Goal: Task Accomplishment & Management: Manage account settings

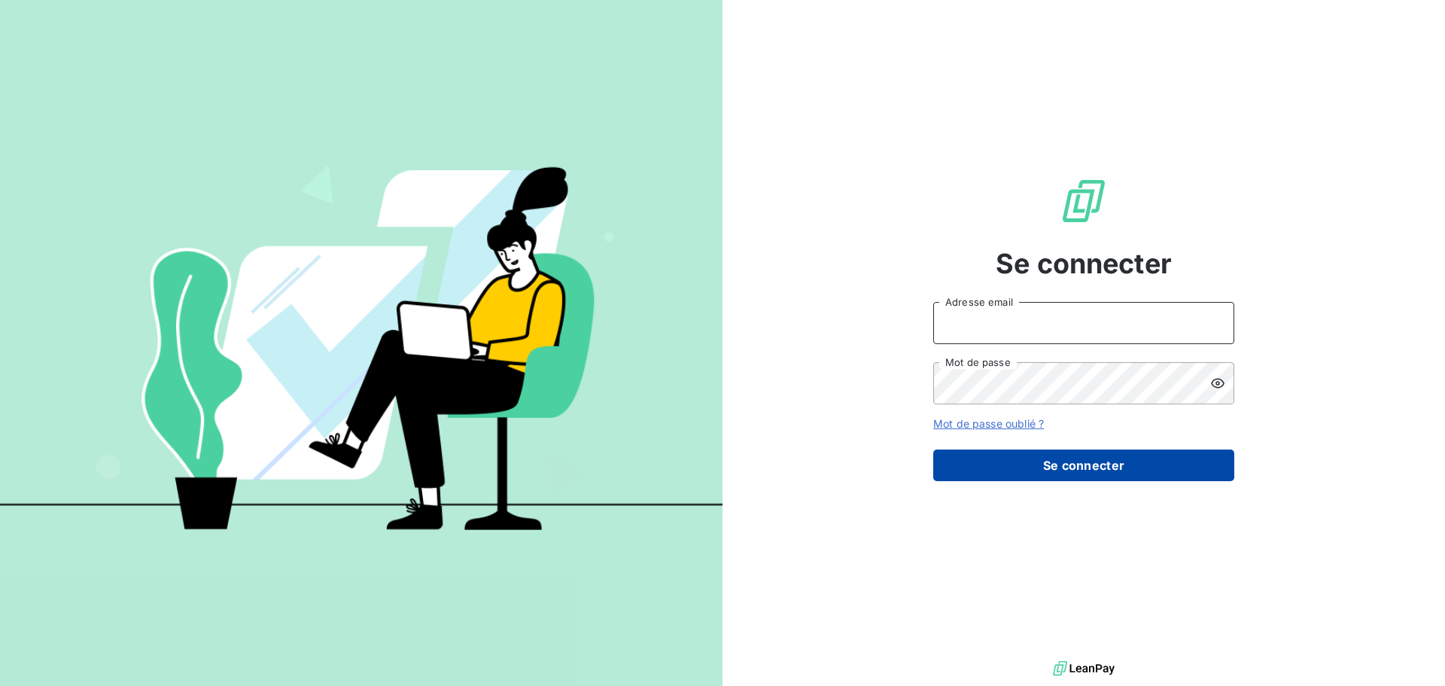
type input "[EMAIL_ADDRESS][DOMAIN_NAME]"
click at [1092, 469] on button "Se connecter" at bounding box center [1083, 465] width 301 height 32
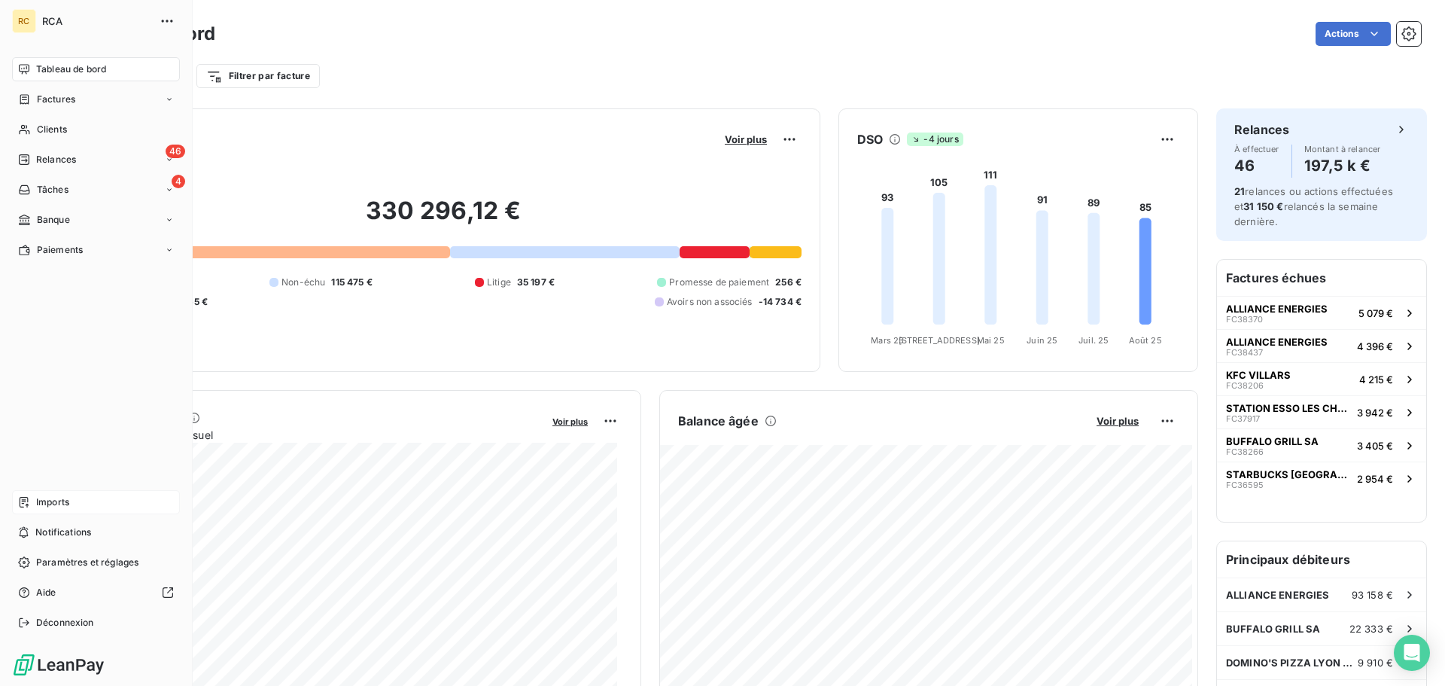
click at [24, 500] on icon at bounding box center [24, 502] width 9 height 11
